Goal: Task Accomplishment & Management: Complete application form

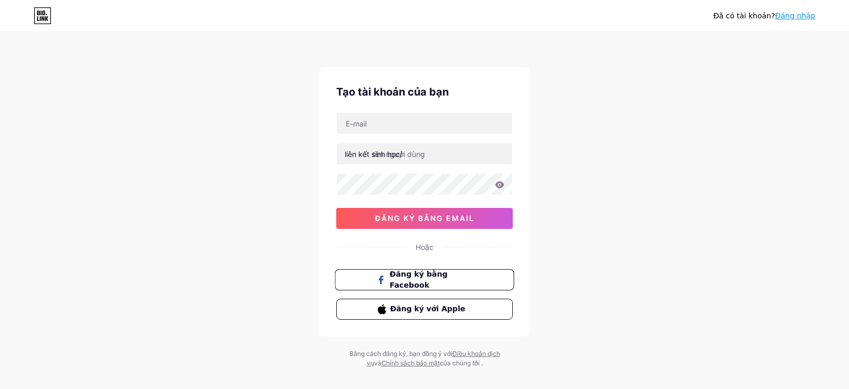
click at [447, 277] on font "Đăng ký bằng Facebook" at bounding box center [419, 280] width 58 height 20
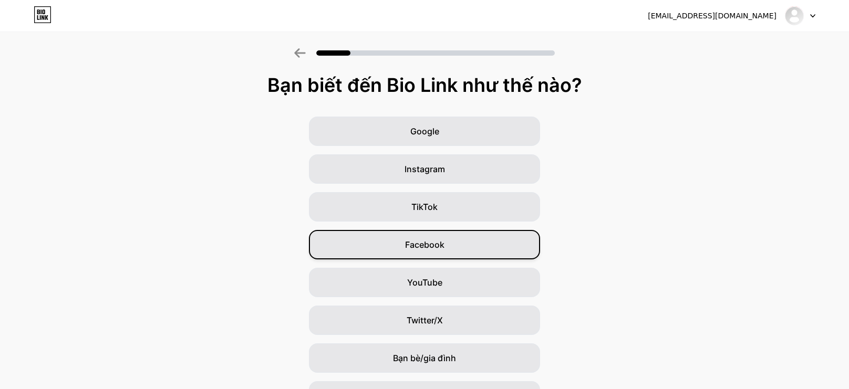
click at [438, 241] on font "Facebook" at bounding box center [424, 245] width 39 height 11
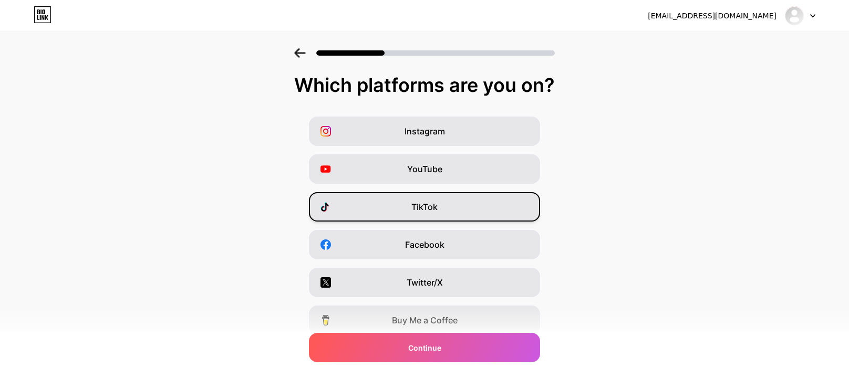
click at [434, 199] on div "TikTok" at bounding box center [424, 206] width 231 height 29
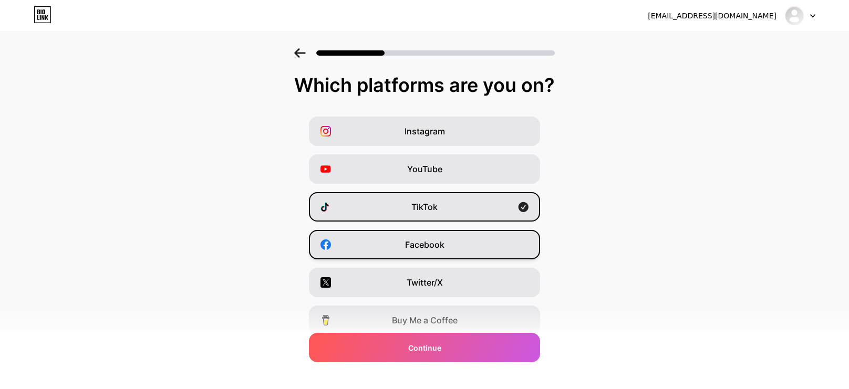
click at [430, 251] on div "Facebook" at bounding box center [424, 244] width 231 height 29
click at [511, 202] on div "TikTok" at bounding box center [424, 206] width 231 height 29
click at [441, 211] on div "TikTok" at bounding box center [424, 206] width 231 height 29
click at [428, 197] on div "TikTok" at bounding box center [424, 206] width 231 height 29
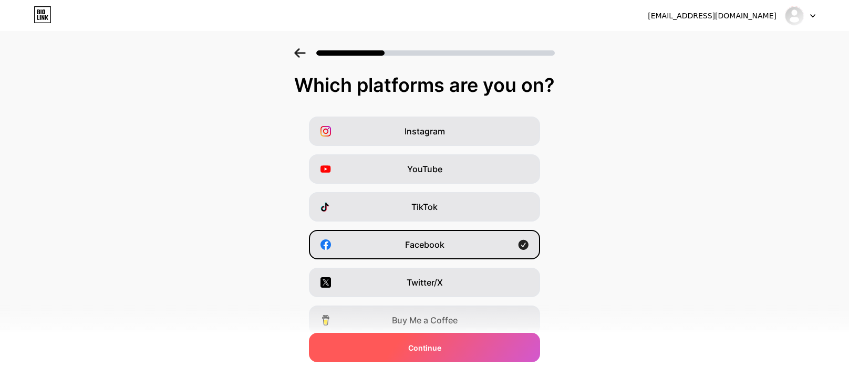
click at [399, 351] on div "Continue" at bounding box center [424, 347] width 231 height 29
click at [429, 351] on span "Continue" at bounding box center [424, 347] width 33 height 11
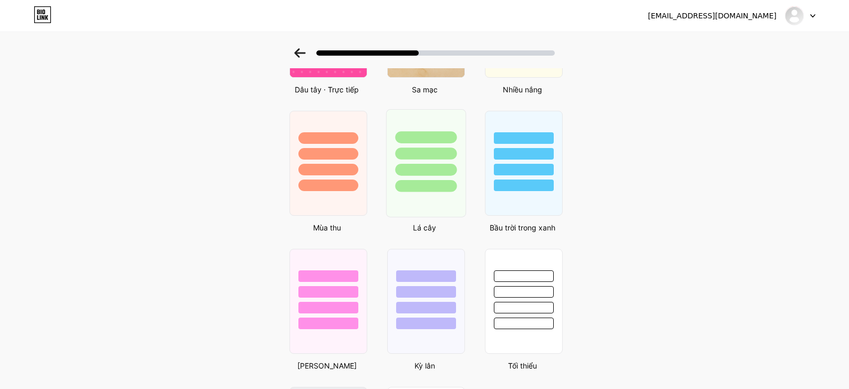
scroll to position [696, 0]
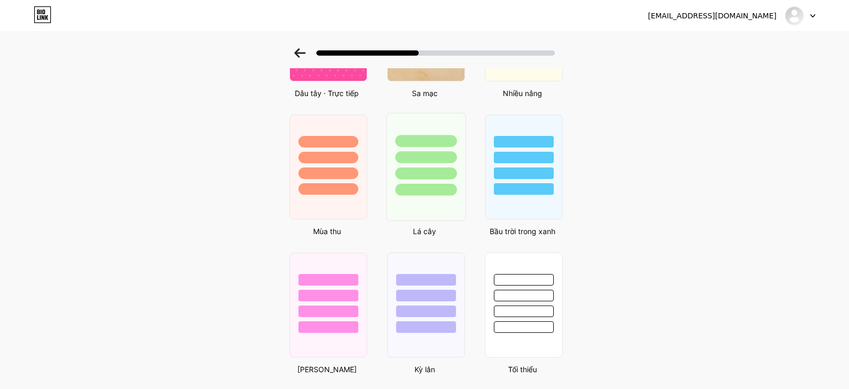
click at [431, 170] on div at bounding box center [425, 174] width 61 height 12
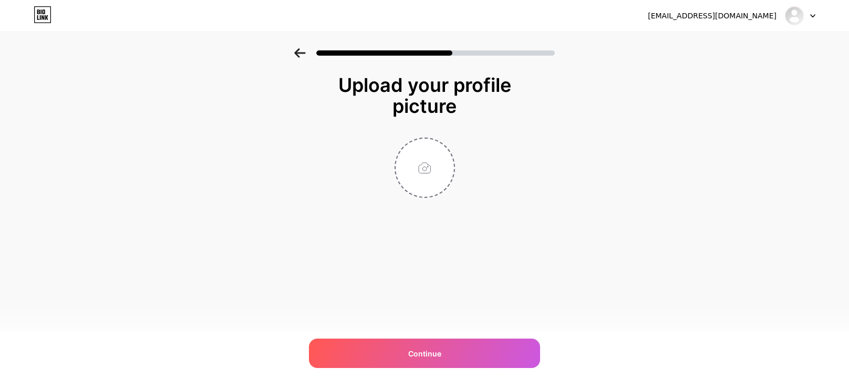
scroll to position [0, 0]
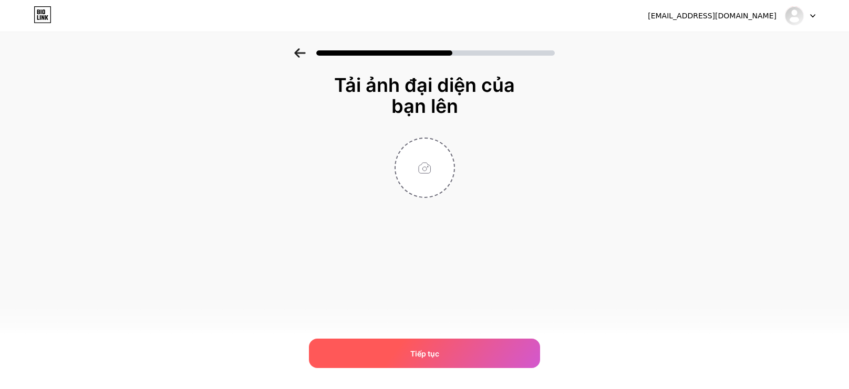
click at [423, 360] on div "Tiếp tục" at bounding box center [424, 353] width 231 height 29
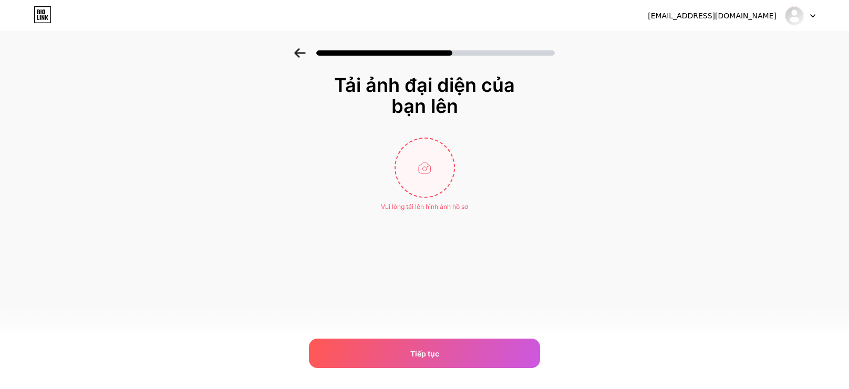
click at [419, 170] on input "file" at bounding box center [425, 168] width 58 height 58
click at [430, 189] on input "file" at bounding box center [425, 168] width 58 height 58
type input "C:\fakepath\images.jpeg"
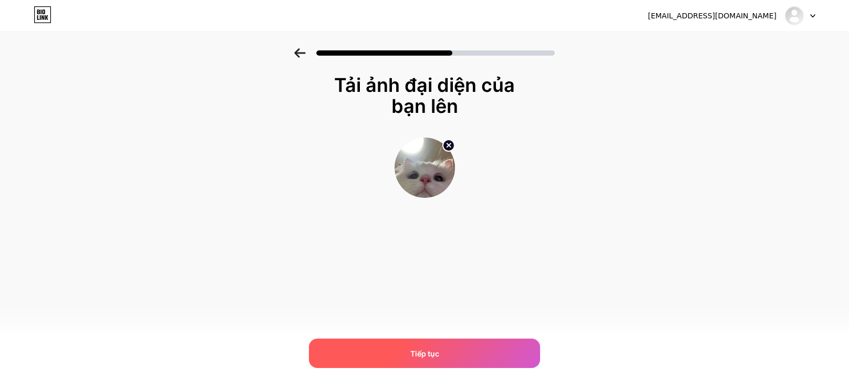
click at [462, 353] on div "Tiếp tục" at bounding box center [424, 353] width 231 height 29
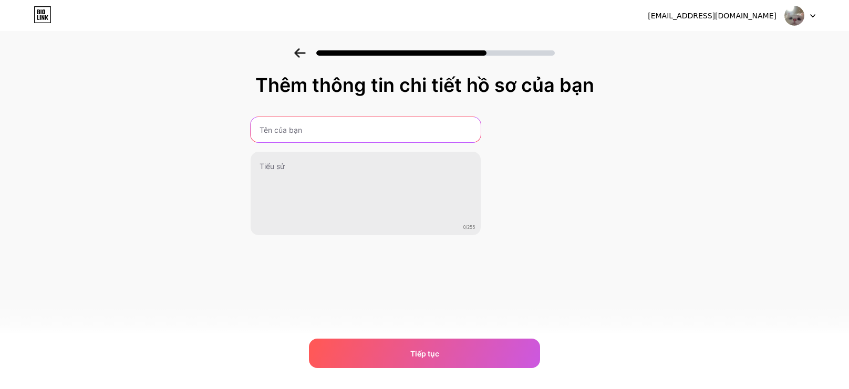
click at [365, 134] on input "text" at bounding box center [366, 129] width 230 height 25
type input "Sùng Seo Sính"
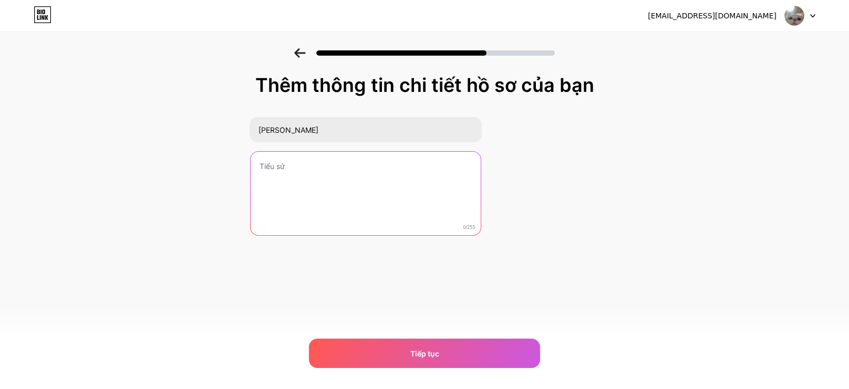
click at [342, 167] on textarea at bounding box center [366, 194] width 230 height 85
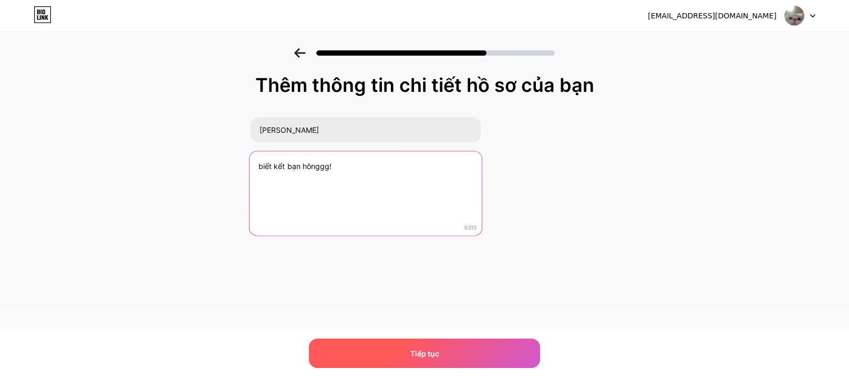
type textarea "biết kết bạn hônggg!"
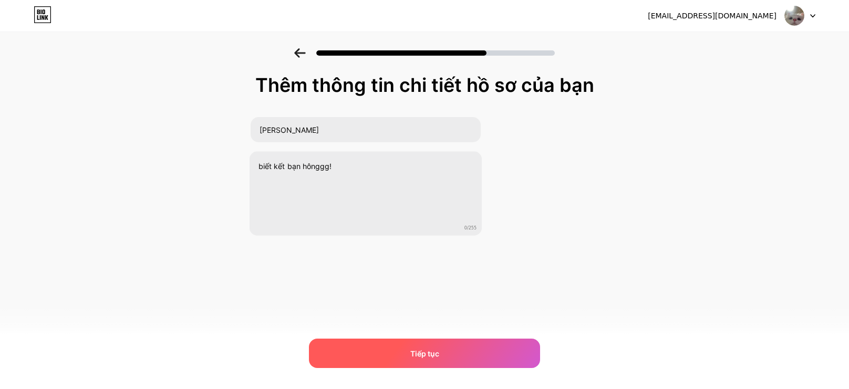
click at [439, 348] on div "Tiếp tục" at bounding box center [424, 353] width 231 height 29
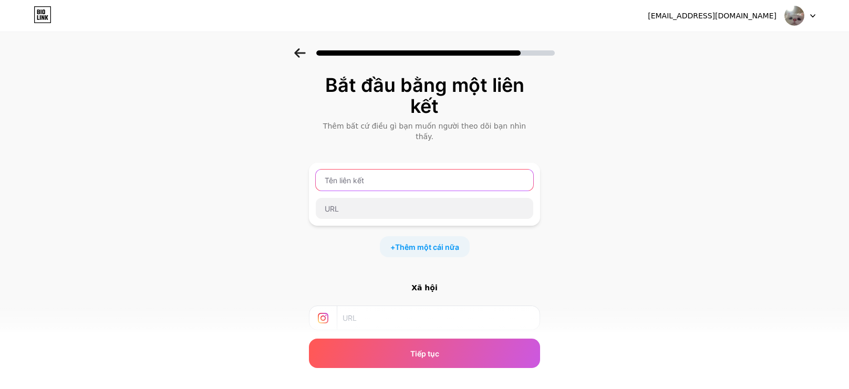
click at [404, 170] on input "text" at bounding box center [424, 180] width 217 height 21
click at [401, 183] on div at bounding box center [424, 194] width 219 height 50
click at [374, 306] on input "text" at bounding box center [437, 318] width 191 height 24
click at [446, 243] on font "Thêm một cái nữa" at bounding box center [427, 247] width 64 height 9
click at [369, 175] on input "text" at bounding box center [424, 180] width 217 height 21
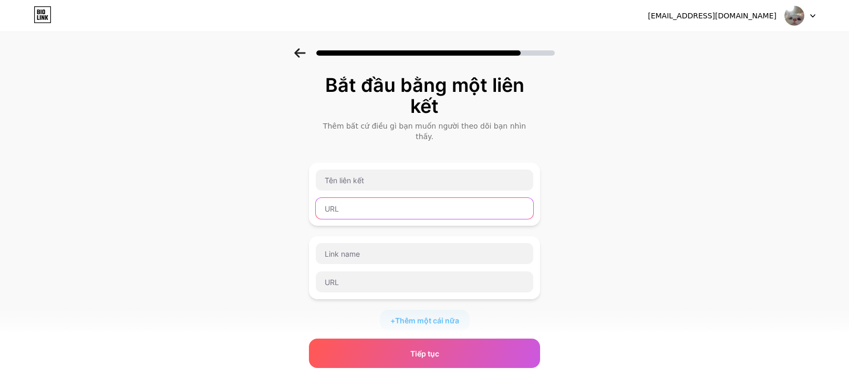
click at [364, 198] on input "text" at bounding box center [424, 208] width 217 height 21
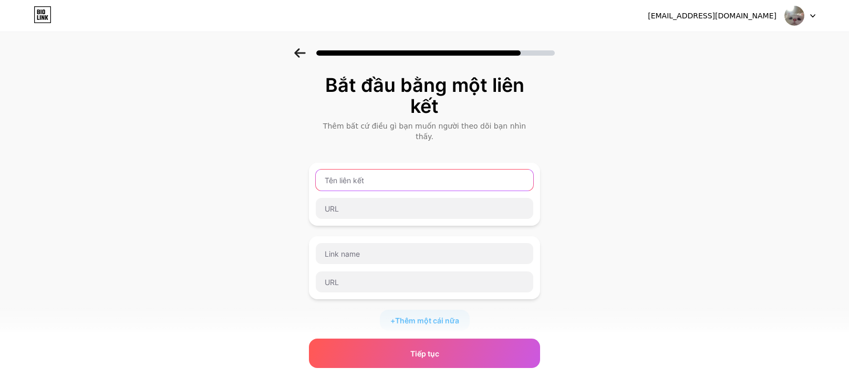
click at [363, 170] on input "text" at bounding box center [424, 180] width 217 height 21
type input "Phở Bò"
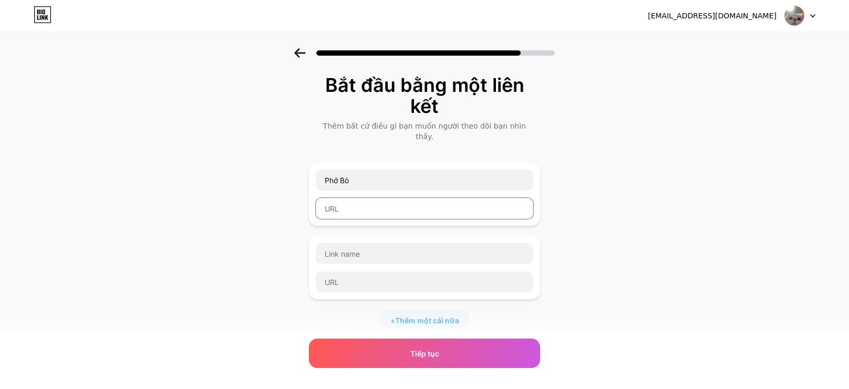
click at [361, 203] on input "text" at bounding box center [424, 208] width 217 height 21
paste input "https://www.facebook.com/share/1WcriwgDz2/"
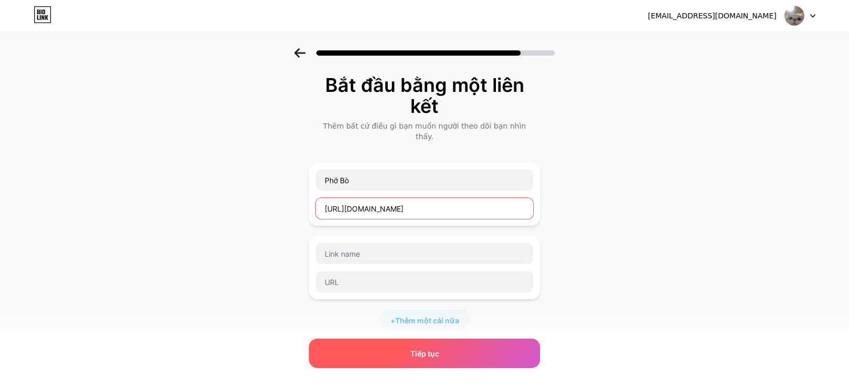
type input "https://www.facebook.com/share/1WcriwgDz2/"
click at [454, 352] on div "Tiếp tục" at bounding box center [424, 353] width 231 height 29
click at [481, 354] on div "Tiếp tục" at bounding box center [424, 353] width 231 height 29
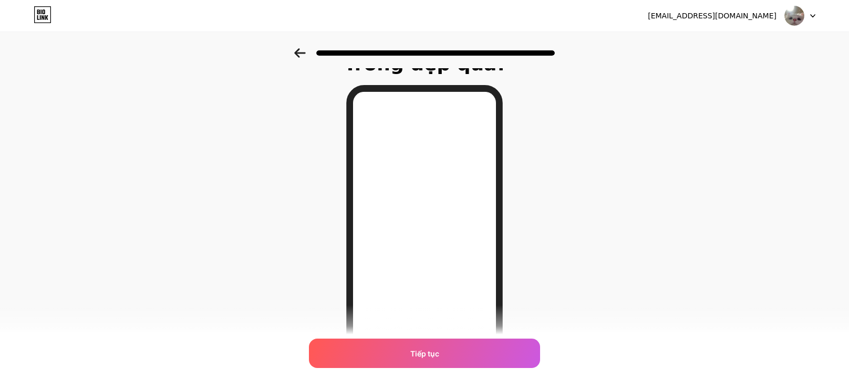
scroll to position [20, 0]
click at [300, 57] on icon at bounding box center [300, 52] width 12 height 9
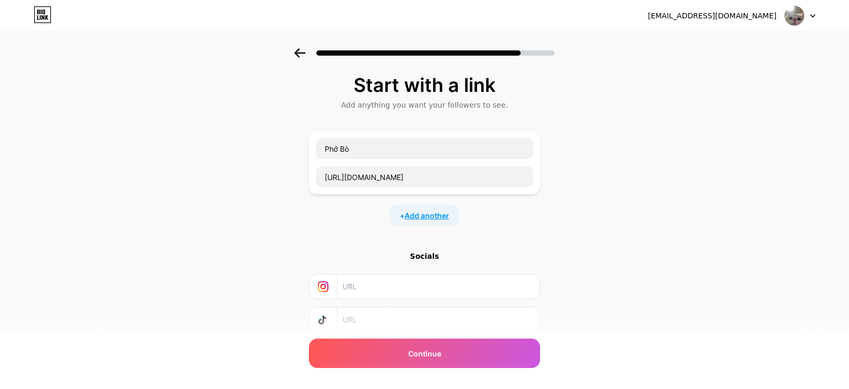
click at [417, 220] on span "Add another" at bounding box center [426, 215] width 45 height 11
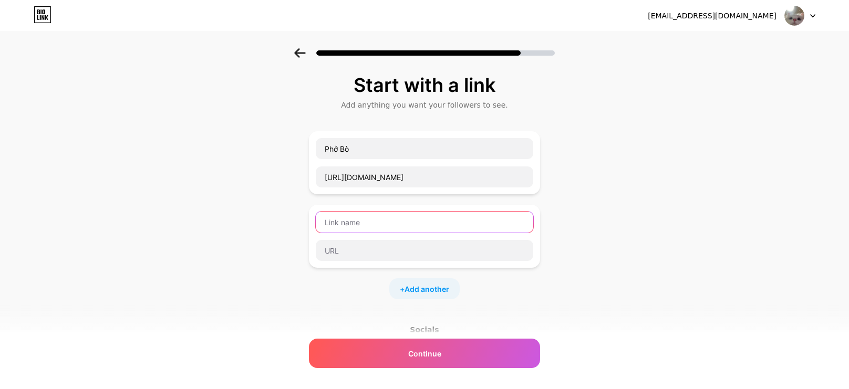
click at [413, 220] on input "text" at bounding box center [424, 222] width 217 height 21
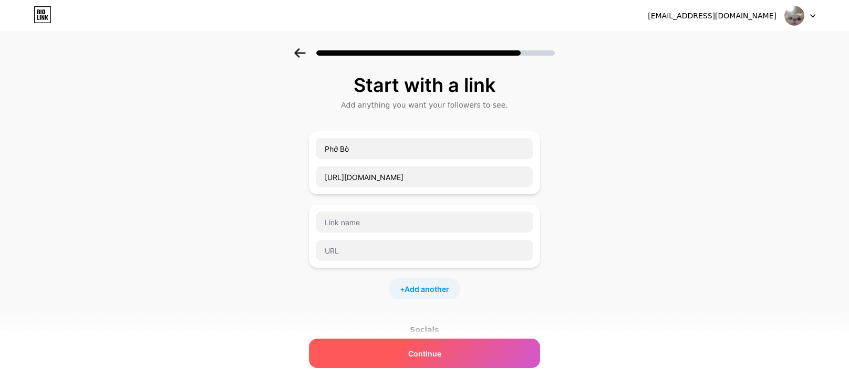
click at [463, 356] on div "Continue" at bounding box center [424, 353] width 231 height 29
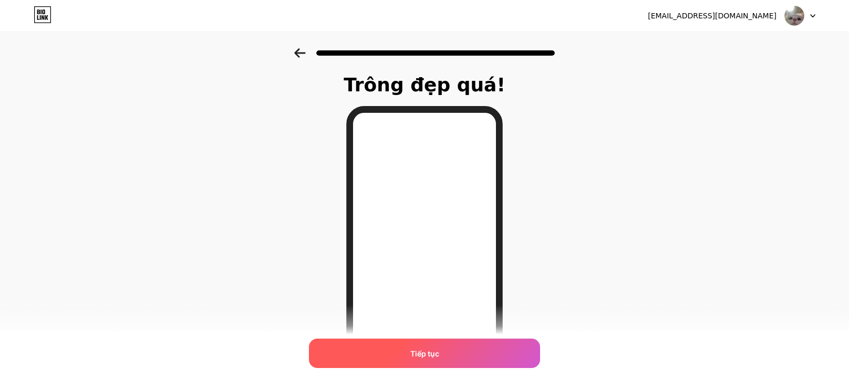
click at [441, 348] on div "Tiếp tục" at bounding box center [424, 353] width 231 height 29
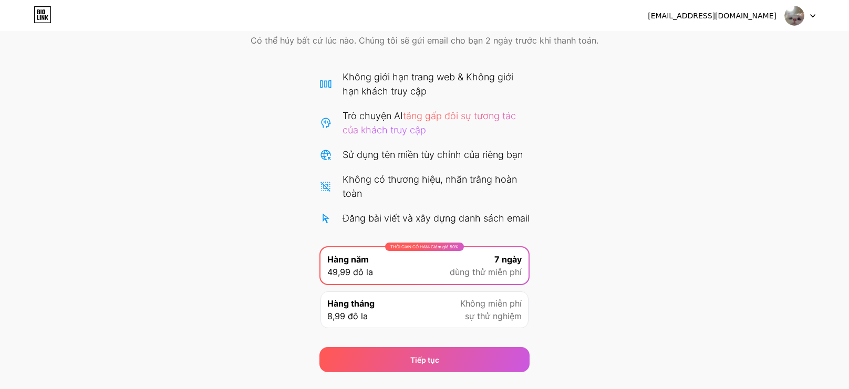
scroll to position [90, 0]
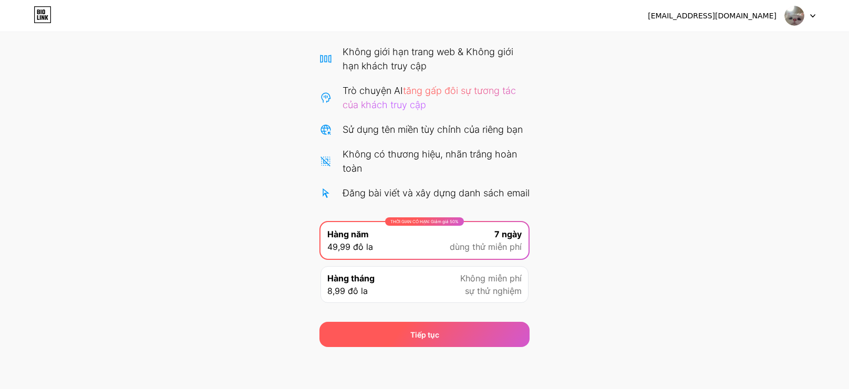
click at [433, 340] on div "Tiếp tục" at bounding box center [424, 334] width 210 height 25
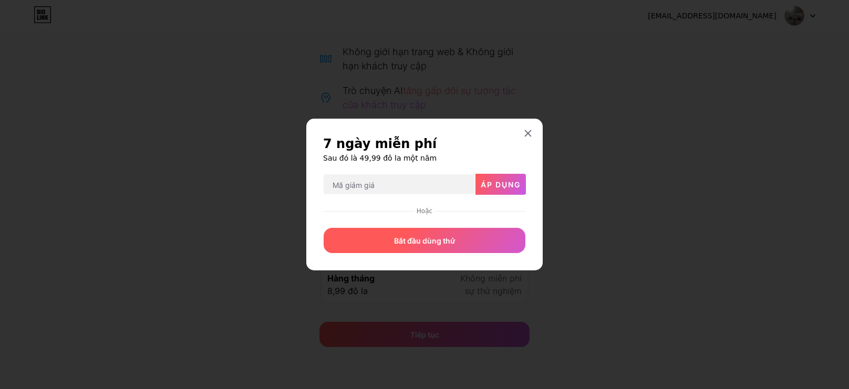
click at [432, 240] on font "Bắt đầu dùng thử" at bounding box center [424, 240] width 61 height 9
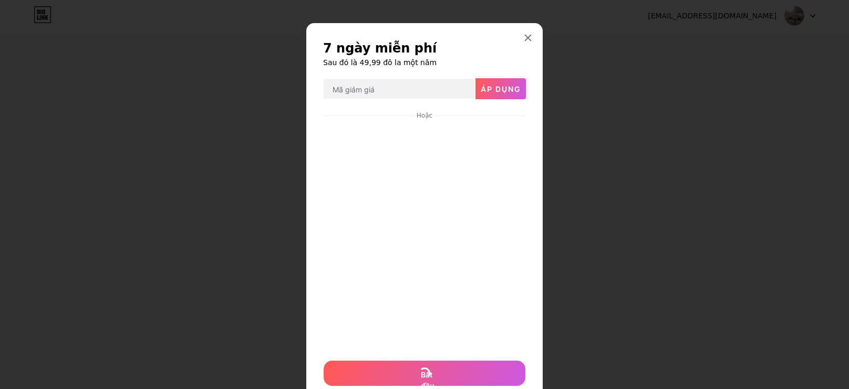
scroll to position [37, 0]
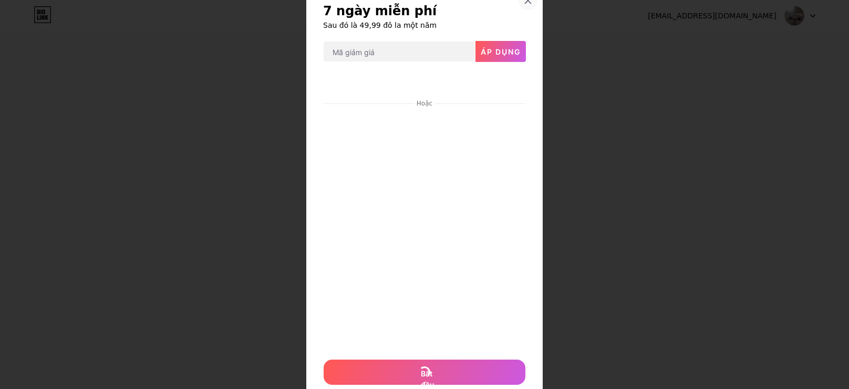
click at [530, 4] on div at bounding box center [527, 0] width 19 height 19
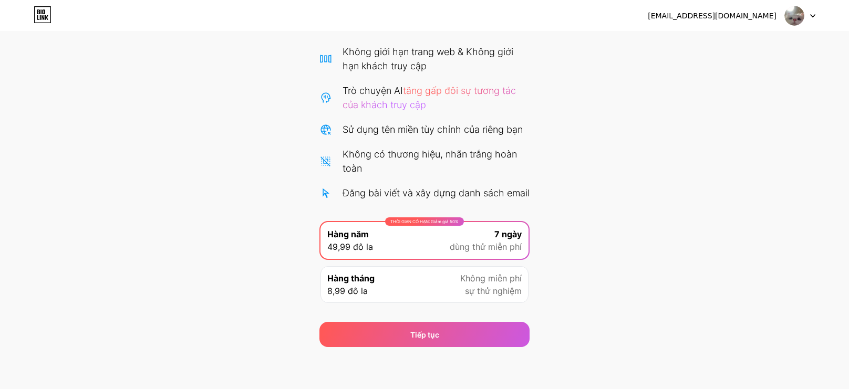
click at [630, 198] on div "Bắt đầu dùng thử miễn phí 7 ngày của bạn Có thể hủy bất cứ lúc nào. Chúng tôi s…" at bounding box center [424, 159] width 849 height 375
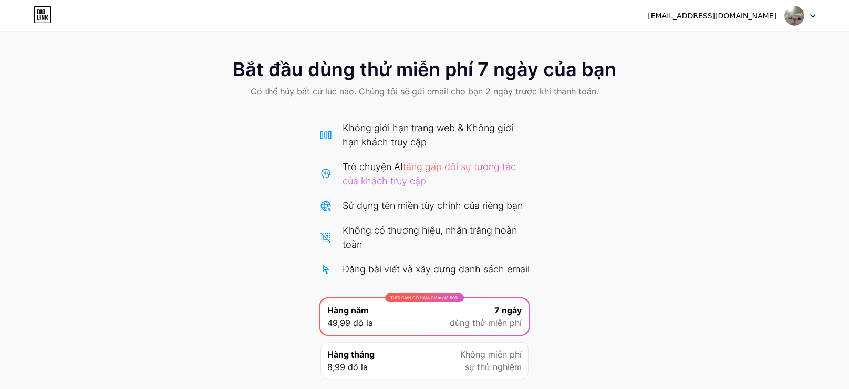
click at [554, 303] on div "Bắt đầu dùng thử miễn phí 7 ngày của bạn Có thể hủy bất cứ lúc nào. Chúng tôi s…" at bounding box center [424, 235] width 849 height 375
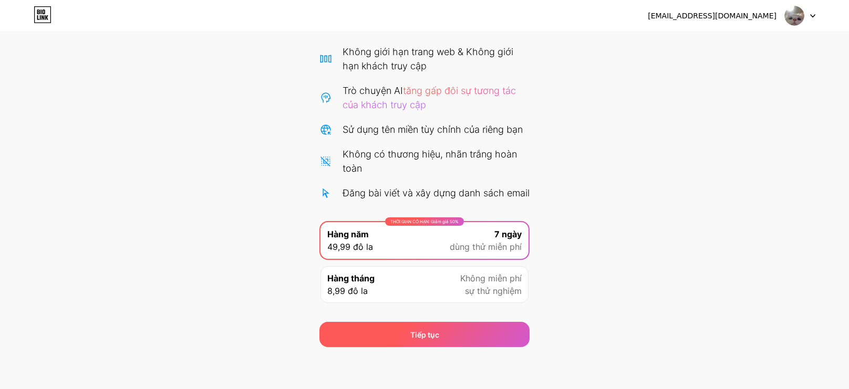
click at [479, 337] on div "Tiếp tục" at bounding box center [424, 334] width 210 height 25
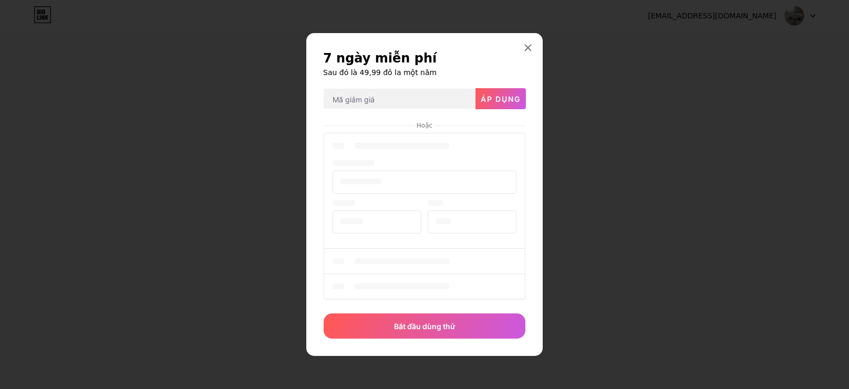
click at [466, 244] on div at bounding box center [425, 217] width 202 height 172
